Goal: Transaction & Acquisition: Purchase product/service

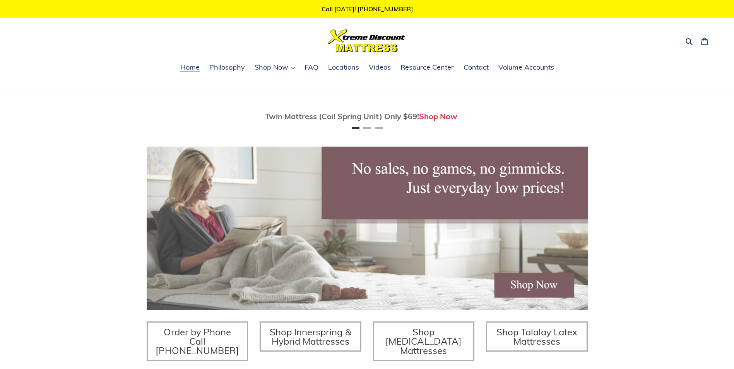
click at [707, 41] on icon at bounding box center [704, 41] width 7 height 7
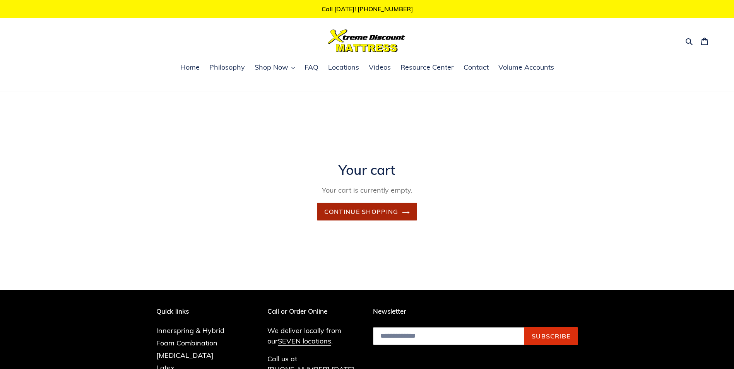
click at [408, 214] on link "Continue shopping" at bounding box center [367, 212] width 101 height 18
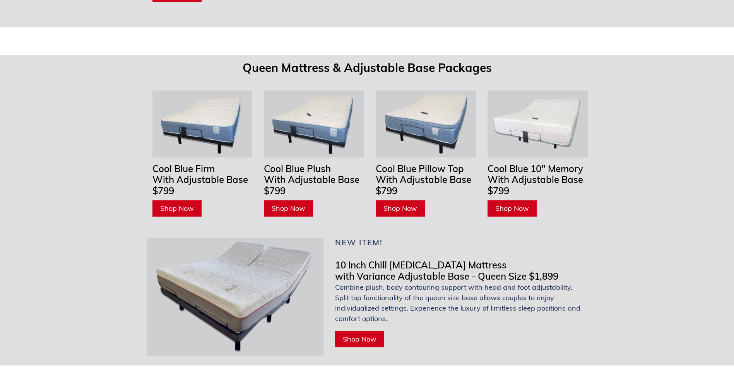
scroll to position [2592, 0]
